Goal: Task Accomplishment & Management: Complete application form

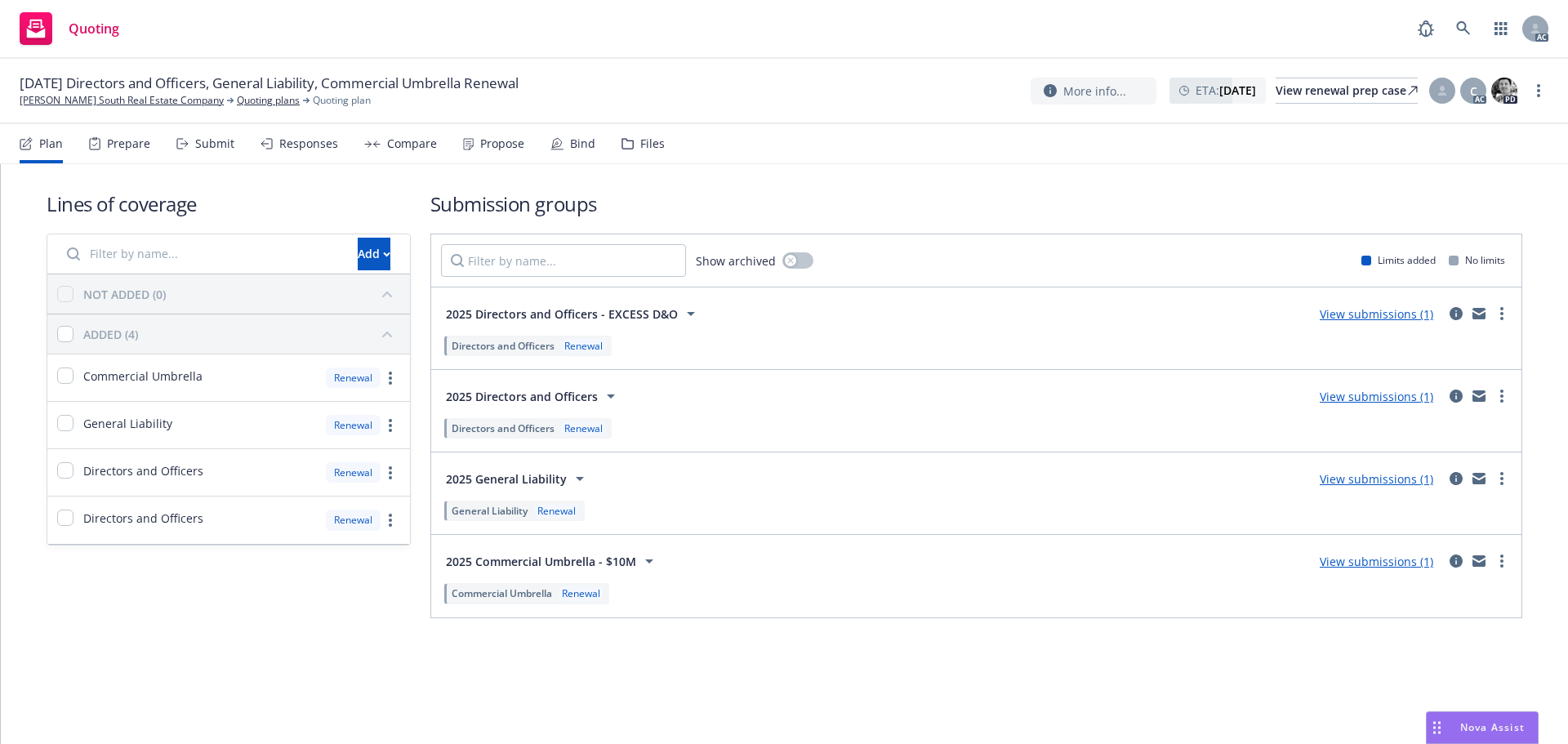
click at [205, 149] on div "Submit" at bounding box center [215, 144] width 39 height 13
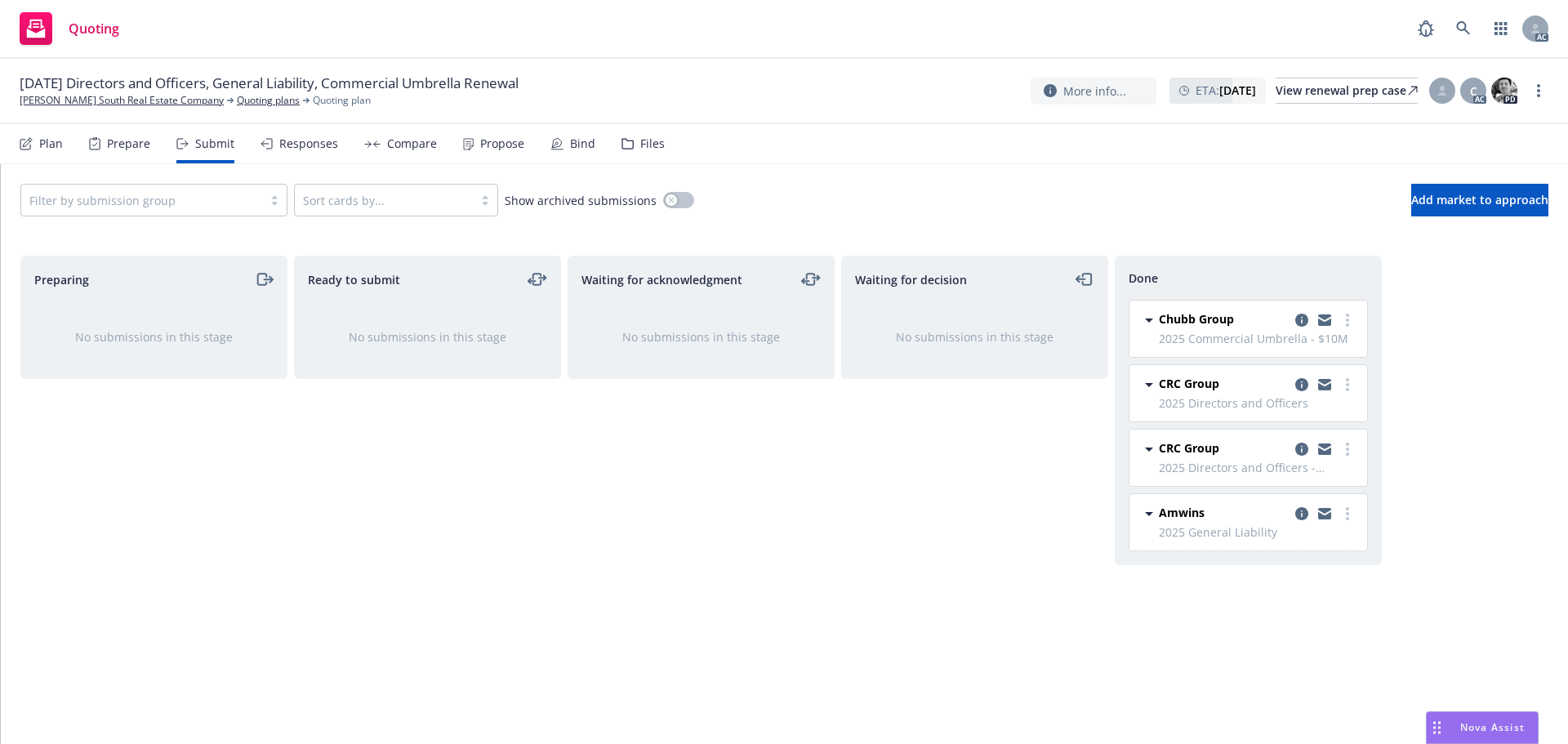
click at [314, 152] on div "Responses" at bounding box center [299, 143] width 77 height 39
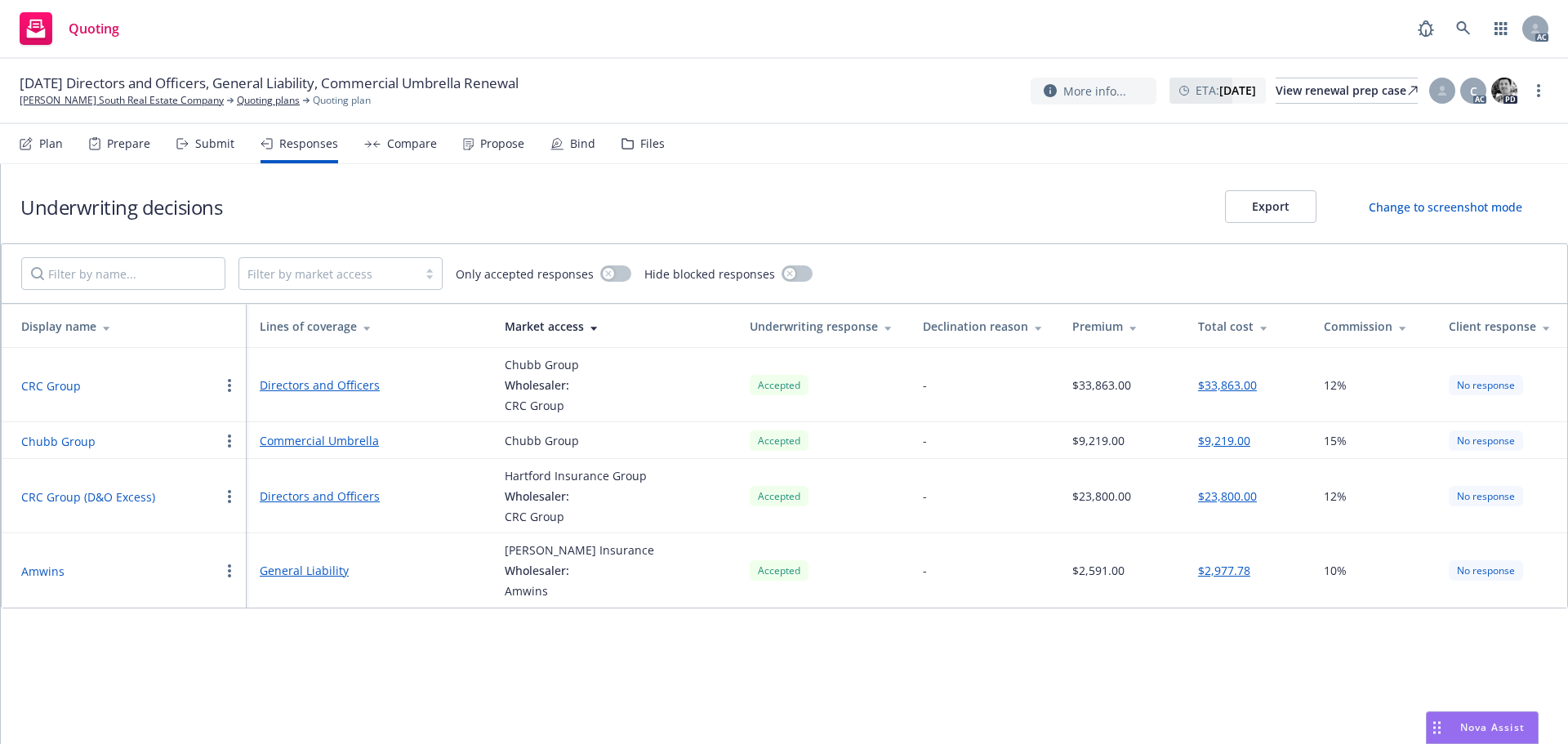
click at [37, 572] on button "Amwins" at bounding box center [43, 571] width 43 height 17
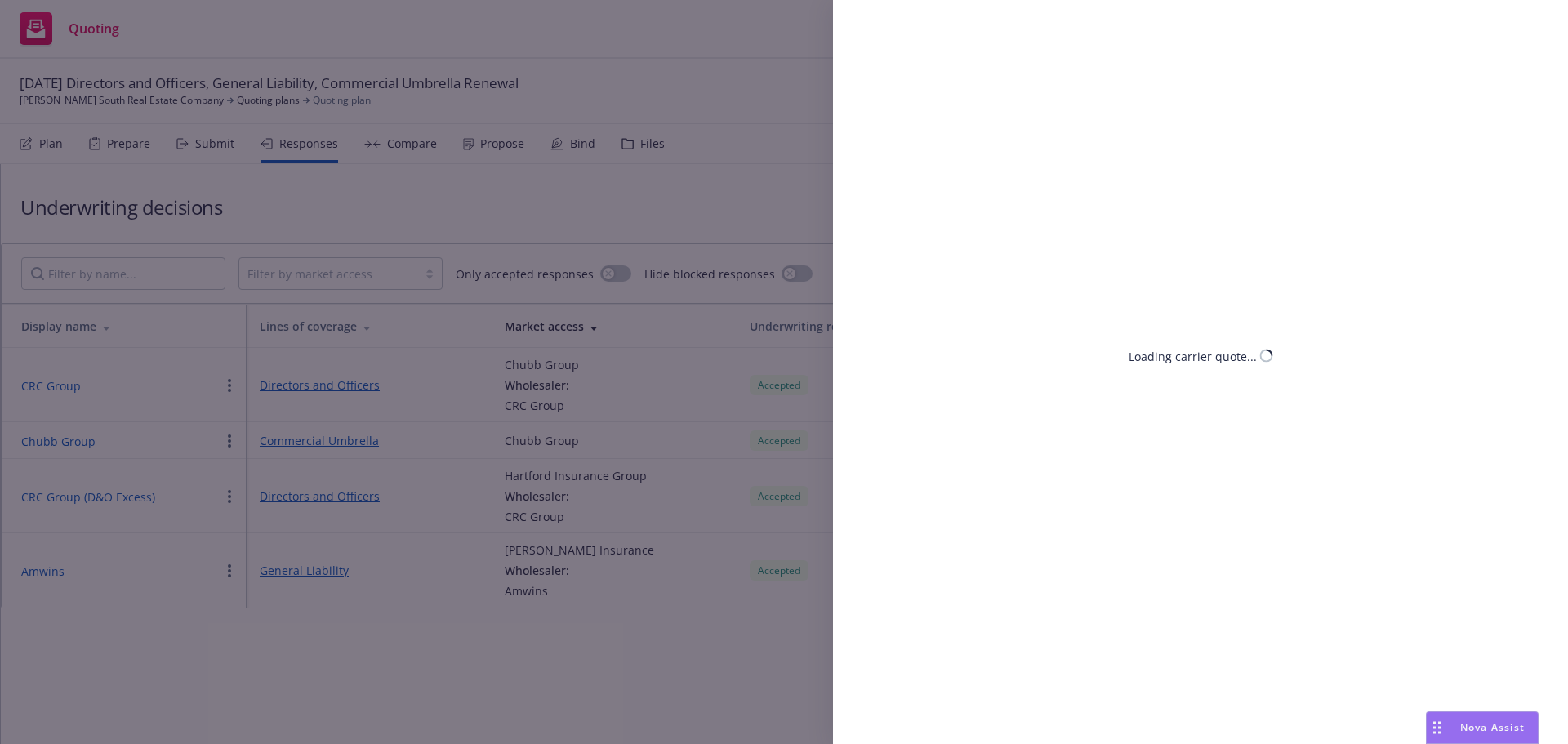
select select "NV"
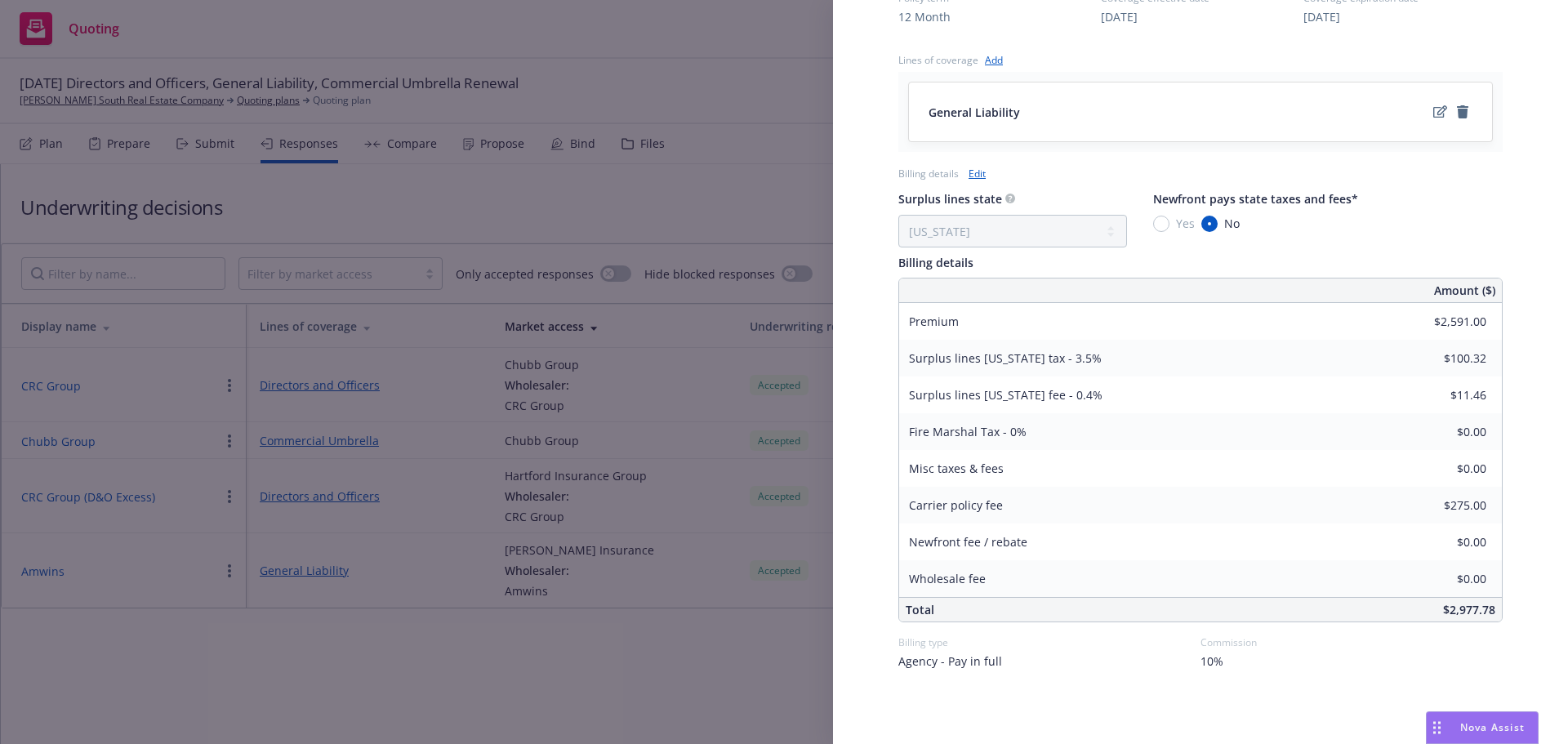
scroll to position [632, 0]
click at [975, 172] on link "Edit" at bounding box center [977, 169] width 17 height 17
select select "NV"
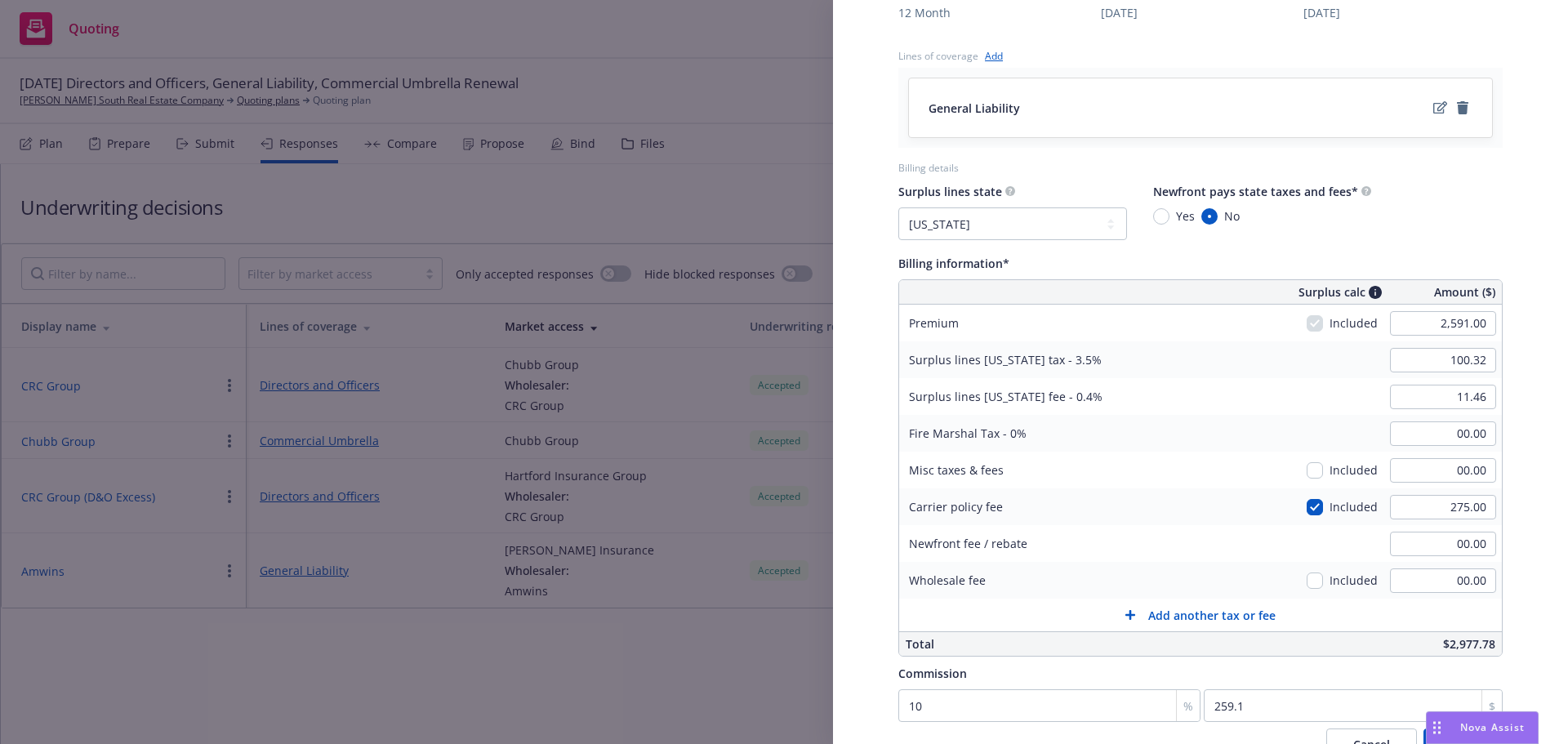
scroll to position [776, 0]
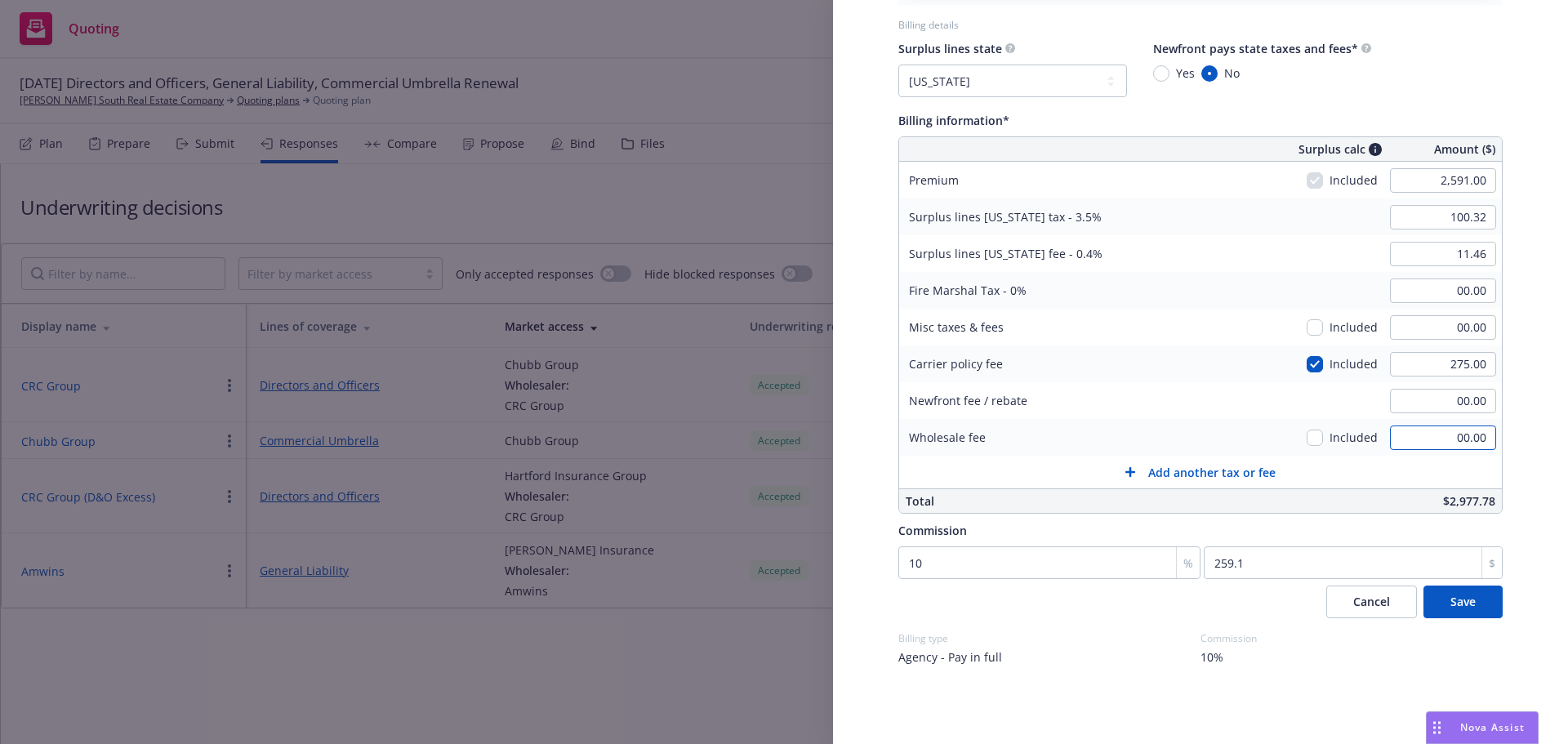
click at [1428, 438] on input "00.00" at bounding box center [1443, 437] width 106 height 24
type input "275.00"
type input "90.69"
type input "10.36"
type input "00.00"
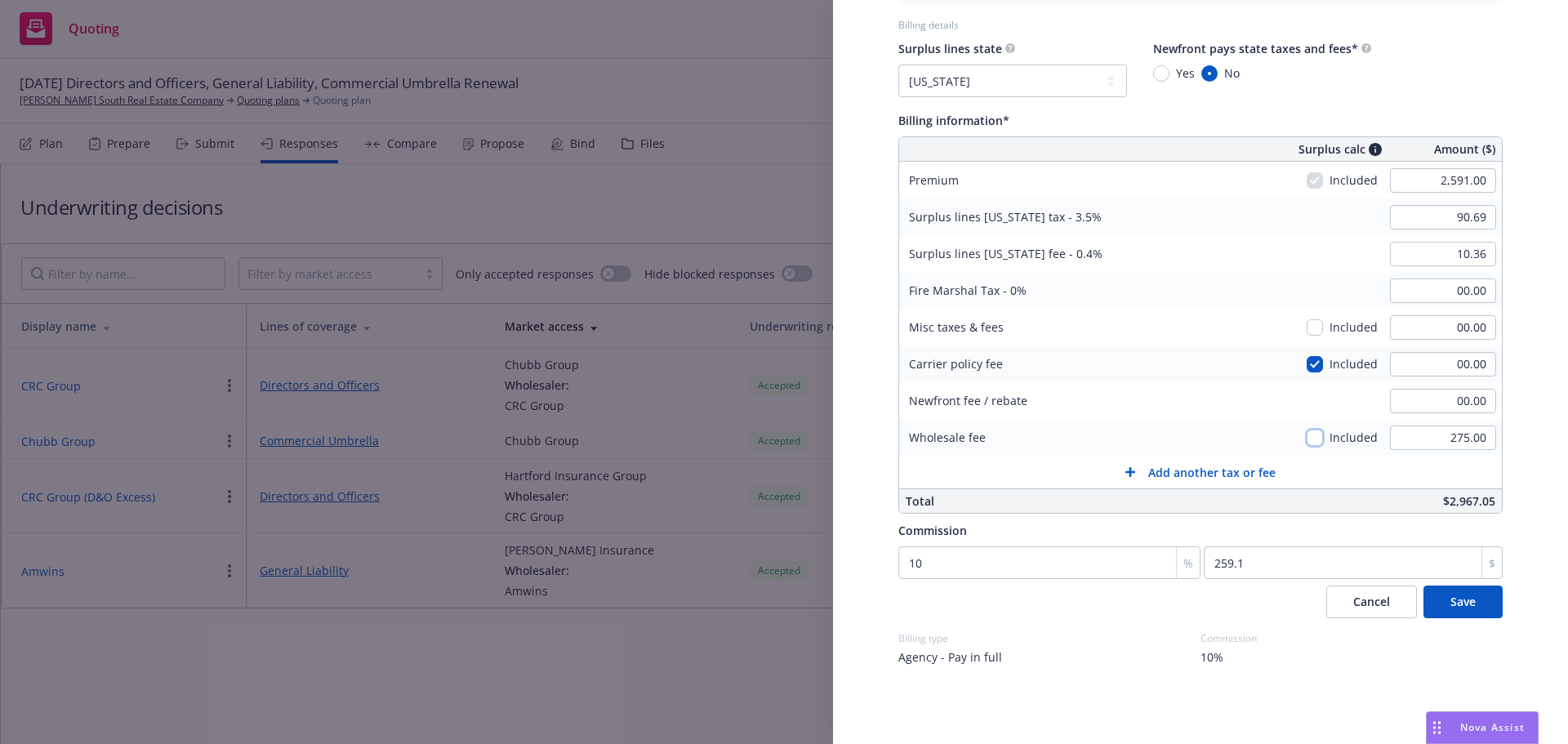
click at [1307, 440] on input "checkbox" at bounding box center [1315, 438] width 17 height 17
checkbox input "true"
type input "100.31"
type input "11.46"
click at [1462, 596] on span "Save" at bounding box center [1462, 602] width 25 height 16
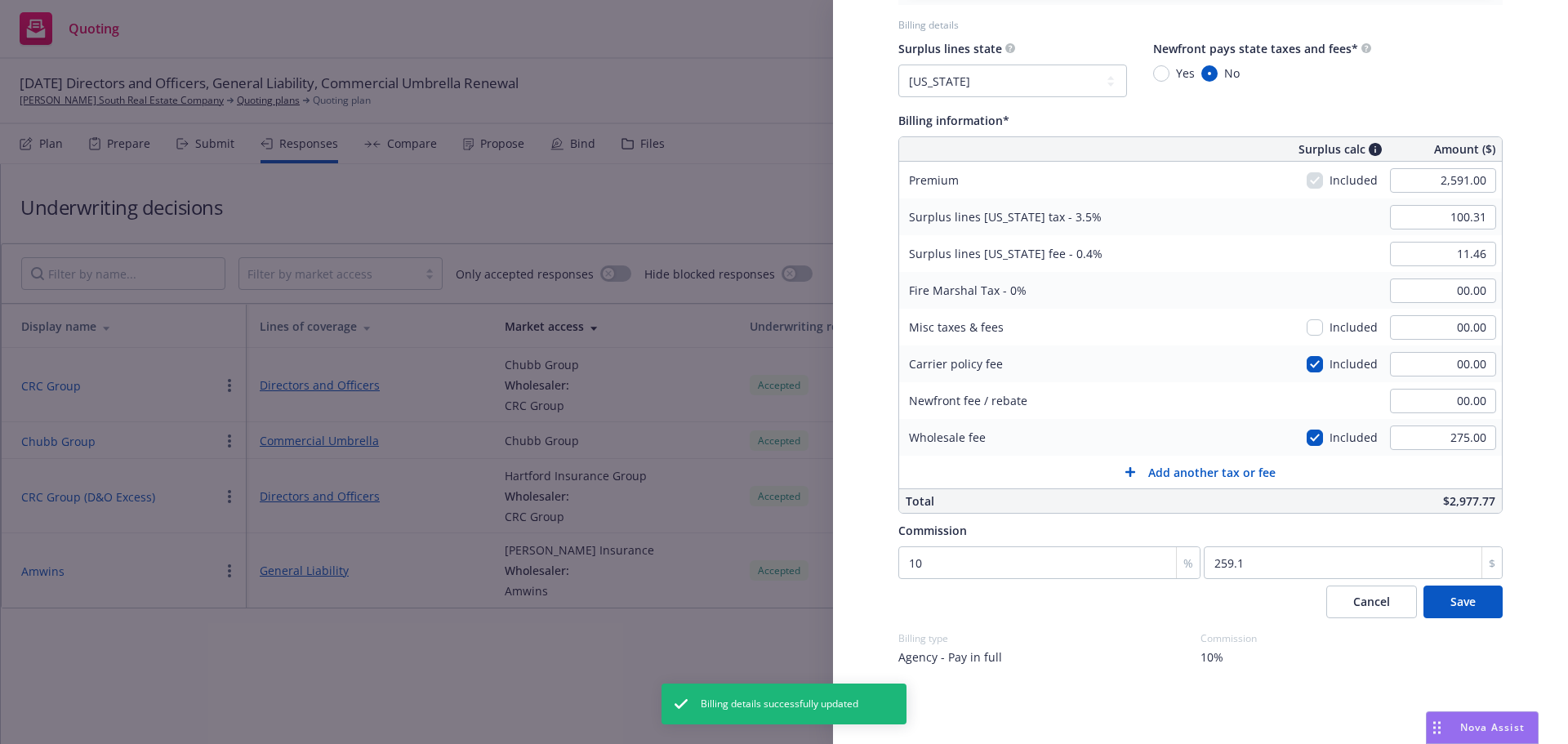
scroll to position [632, 0]
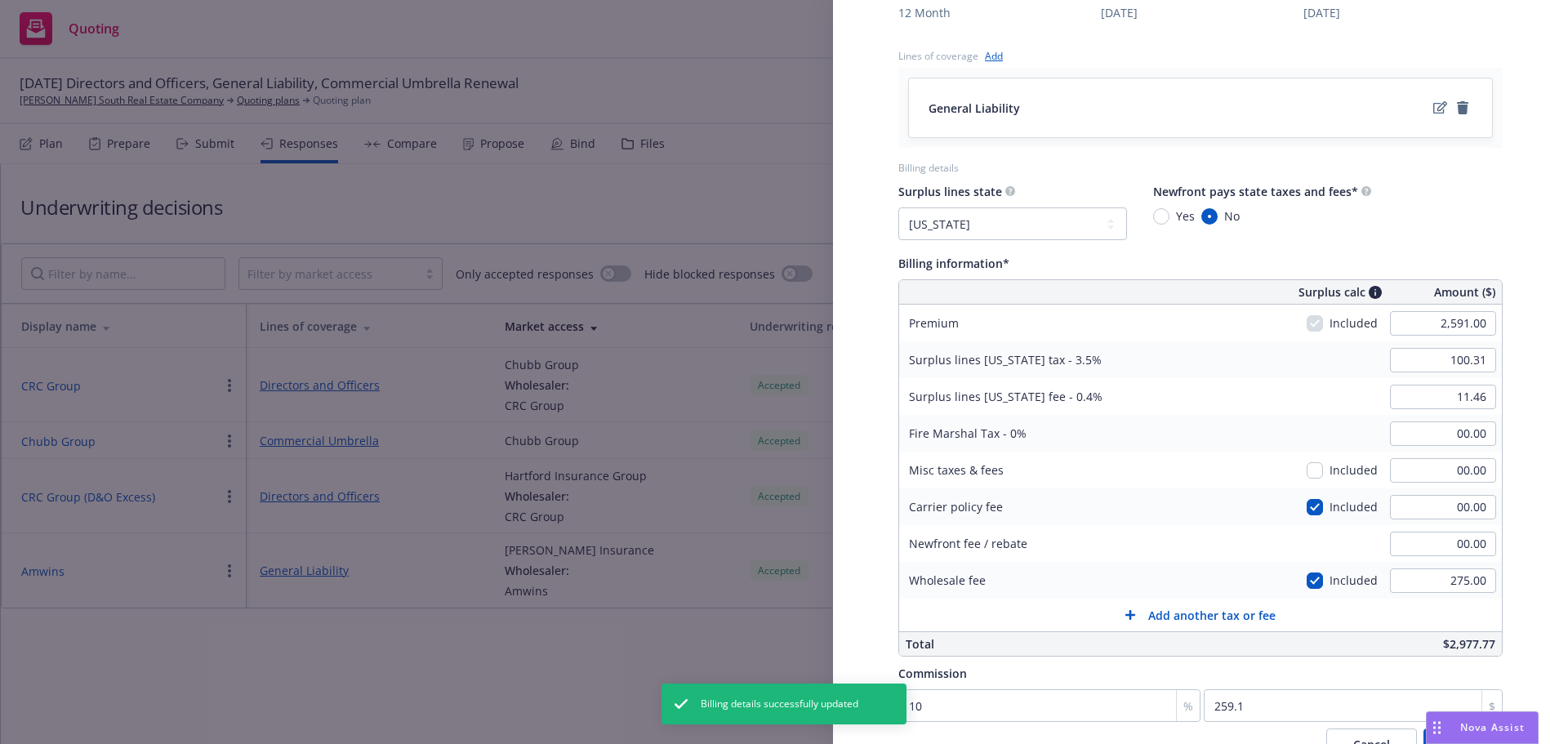
select select "NV"
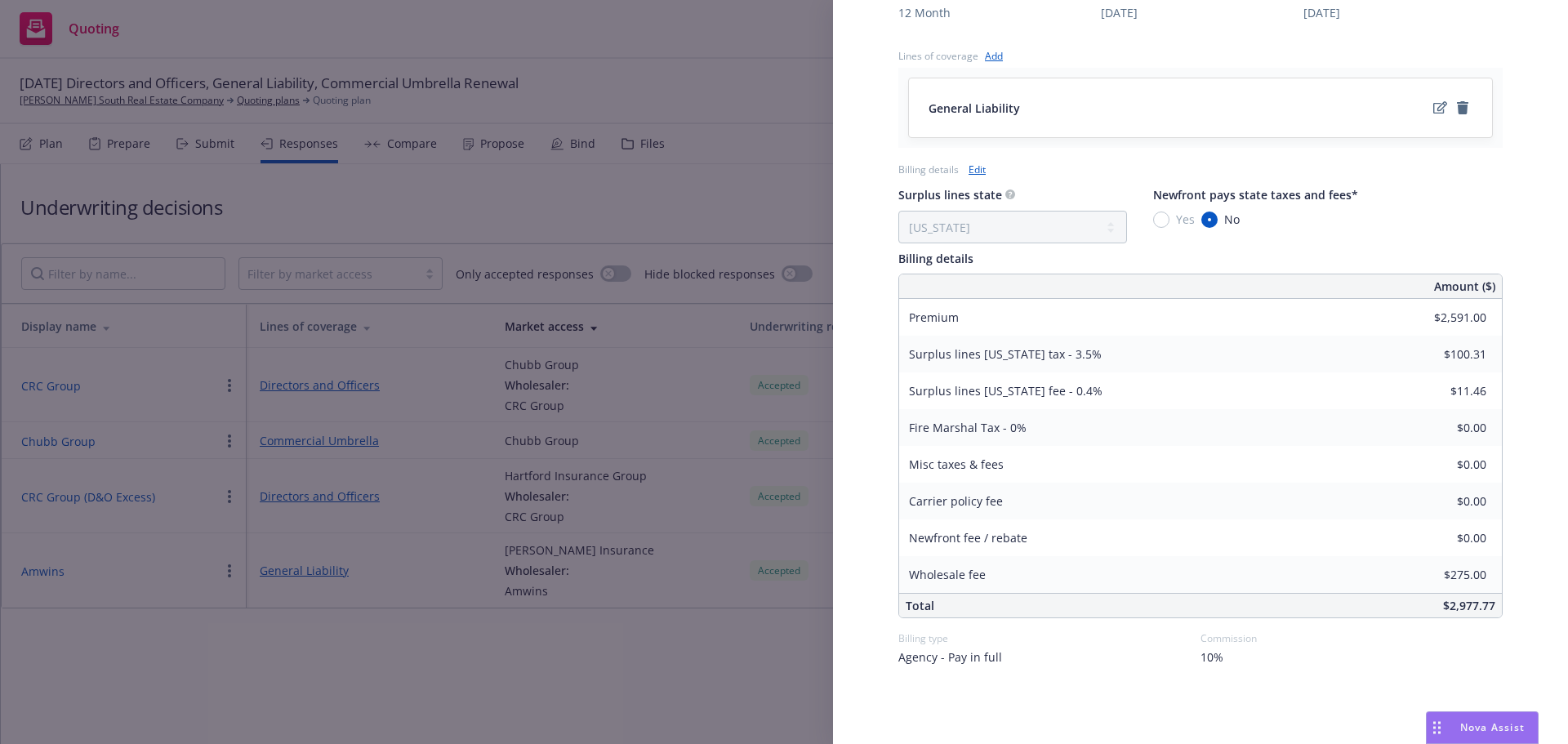
click at [980, 167] on link "Edit" at bounding box center [977, 169] width 17 height 17
select select "NV"
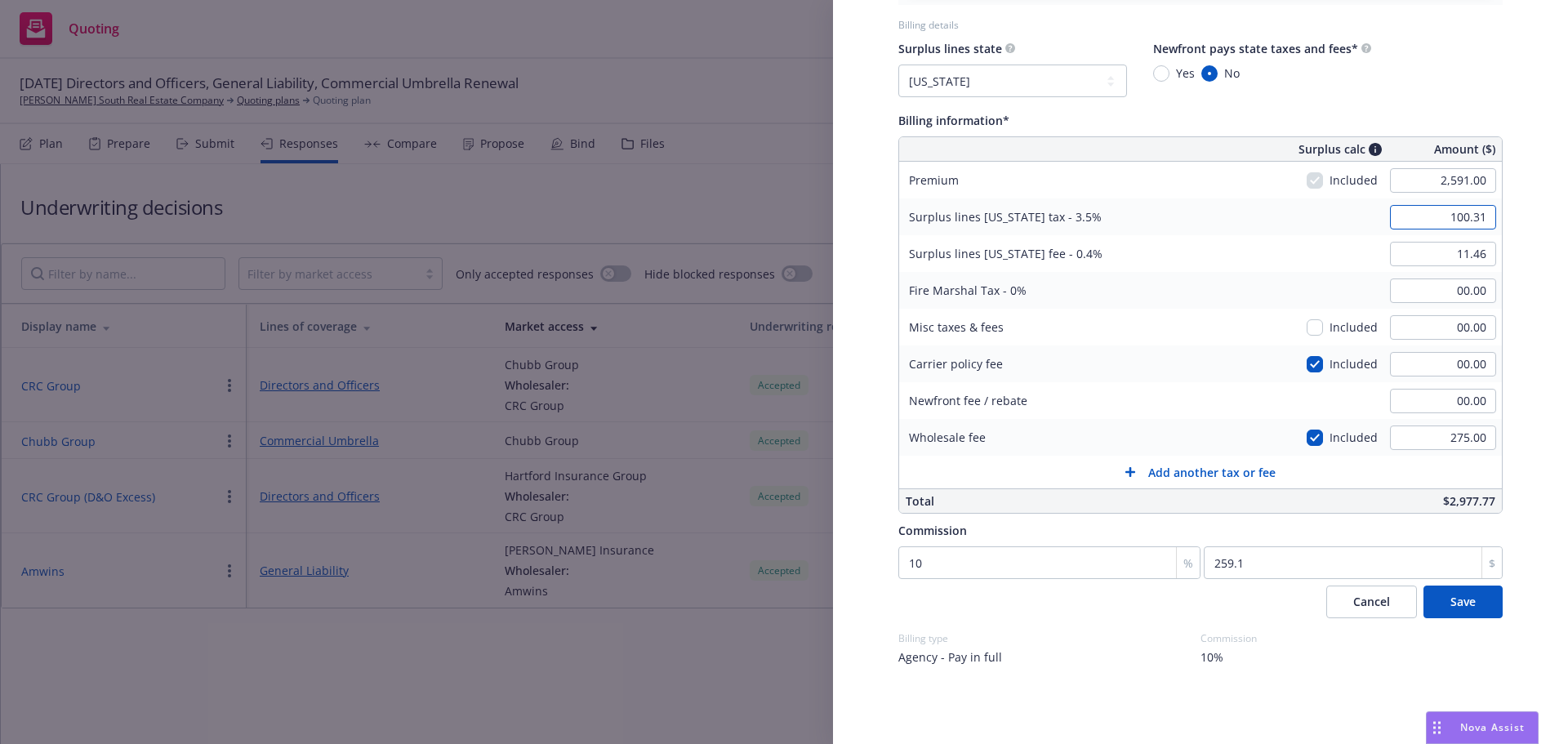
click at [1474, 220] on input "100.31" at bounding box center [1443, 216] width 106 height 24
click at [1476, 217] on input "100.31" at bounding box center [1443, 216] width 106 height 24
type input "100.32"
click at [1450, 605] on span "Save" at bounding box center [1462, 602] width 25 height 16
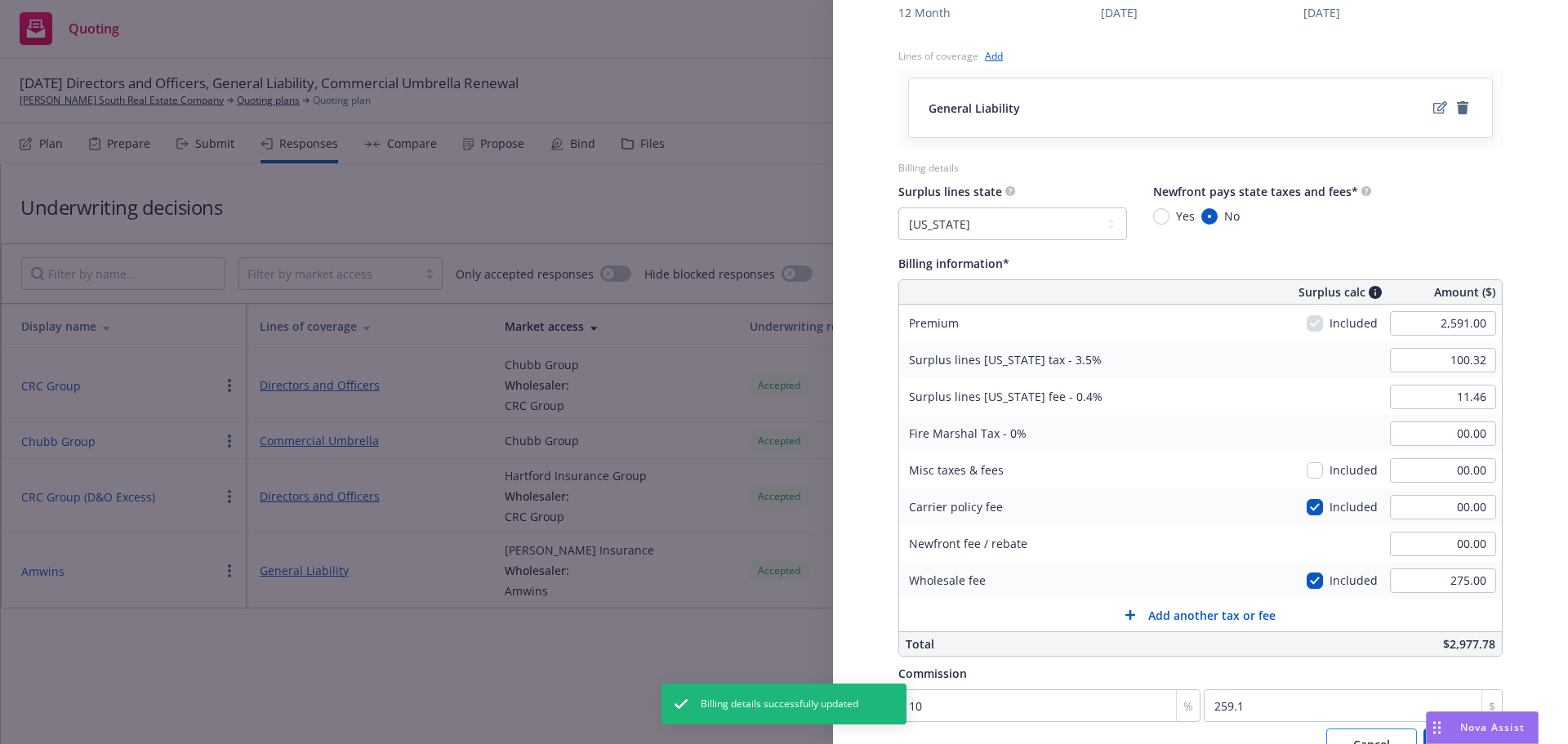
select select "NV"
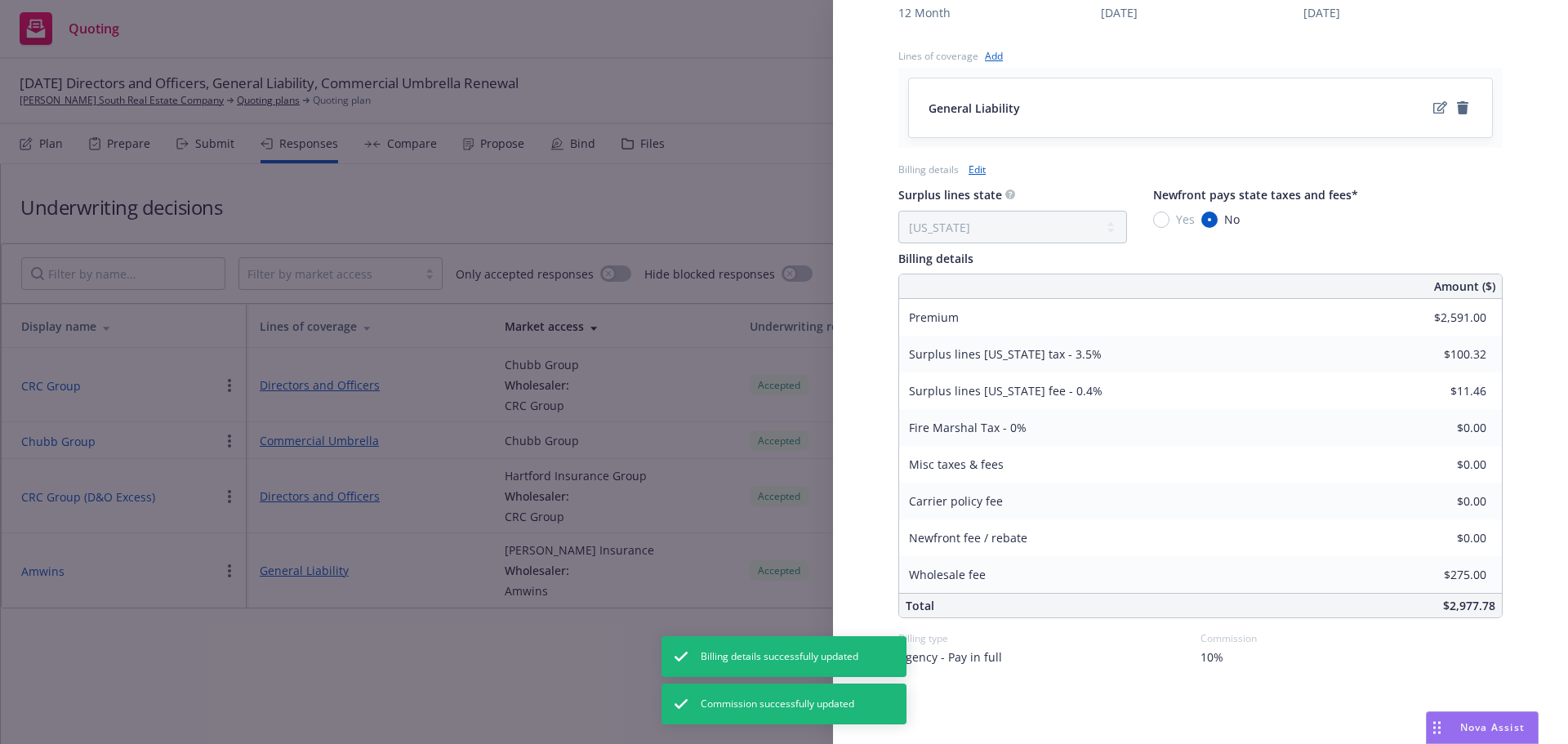
click at [555, 657] on div "Display Name Amwins Carrier [PERSON_NAME] Insurance Writing company Evanston In…" at bounding box center [784, 372] width 1568 height 744
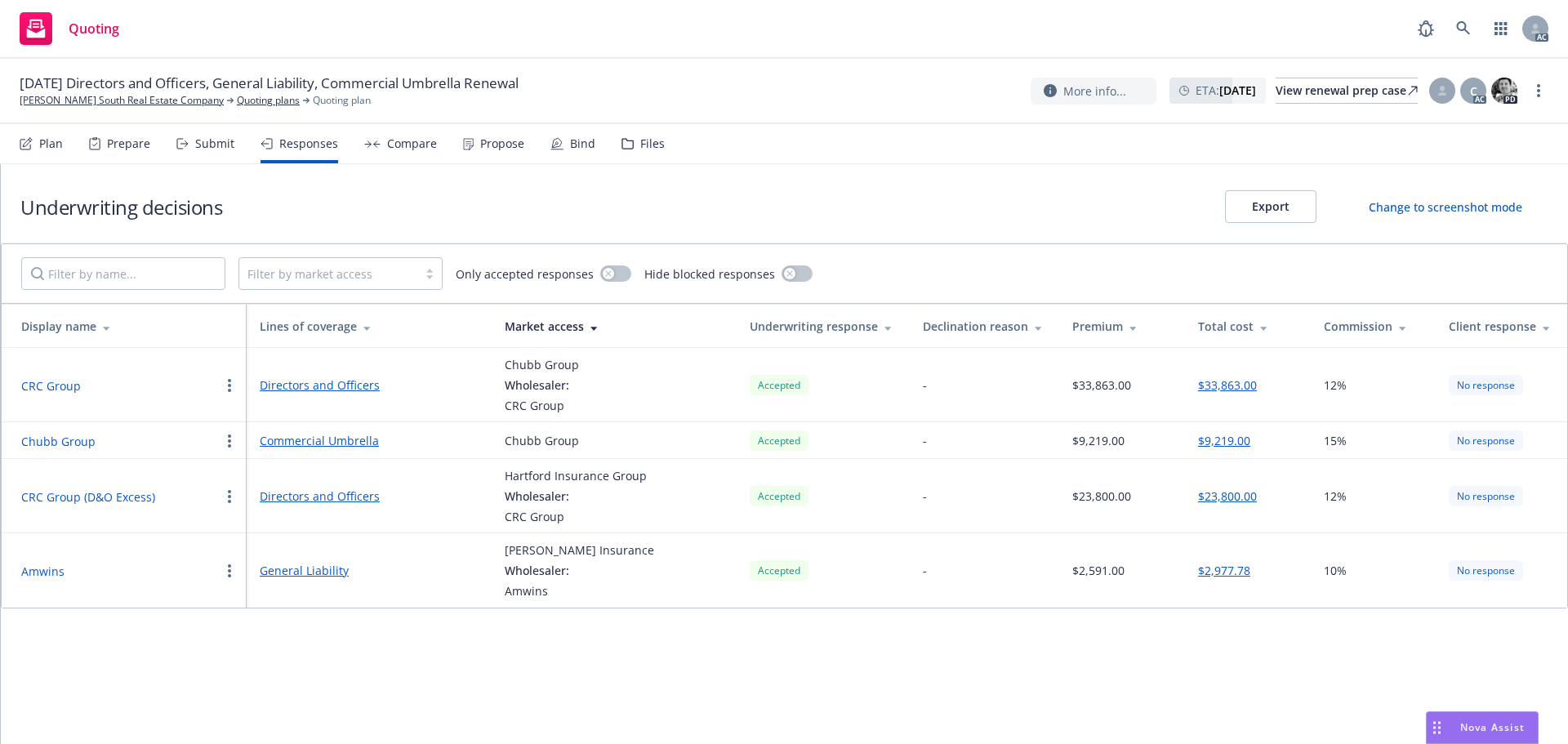
click at [61, 569] on button "Amwins" at bounding box center [43, 571] width 43 height 17
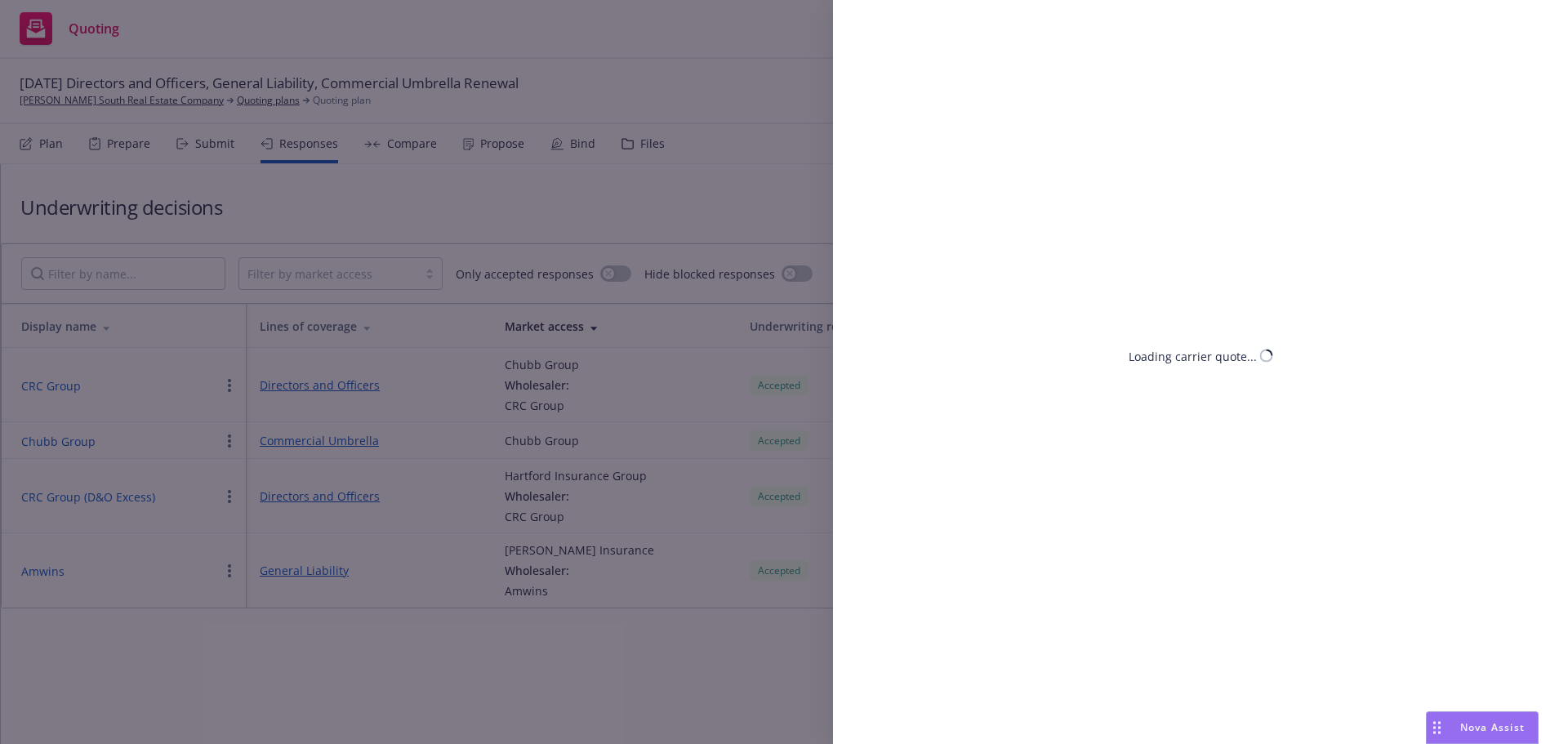
select select "NV"
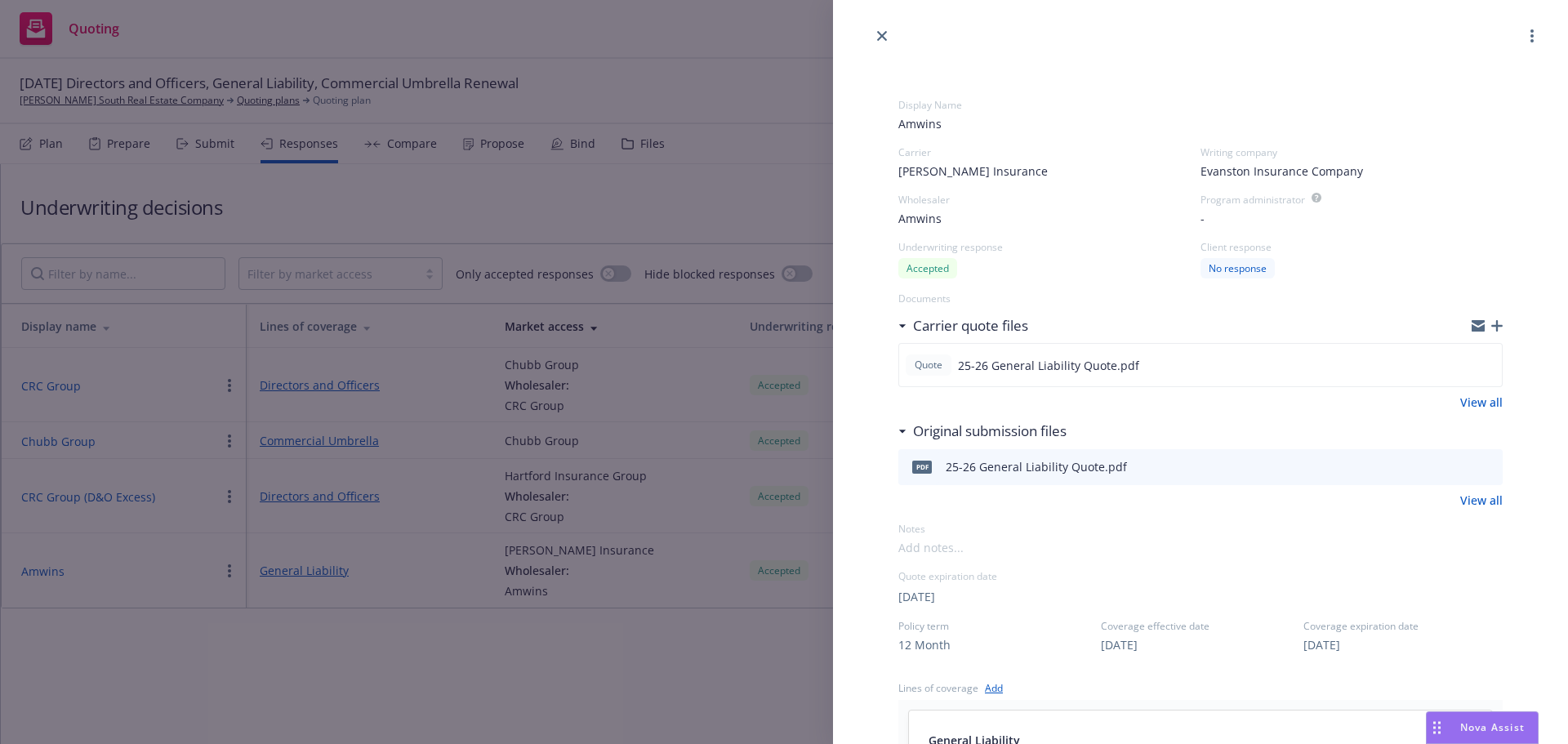
click at [516, 685] on div "Display Name Amwins Carrier [PERSON_NAME] Insurance Writing company Evanston In…" at bounding box center [784, 372] width 1568 height 744
